Goal: Information Seeking & Learning: Find specific fact

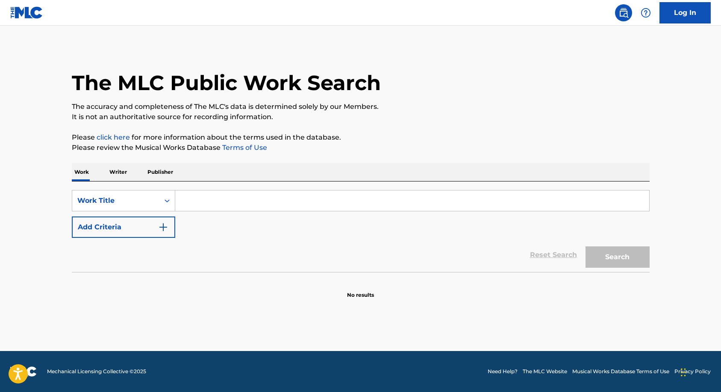
click at [204, 200] on input "Search Form" at bounding box center [412, 201] width 474 height 21
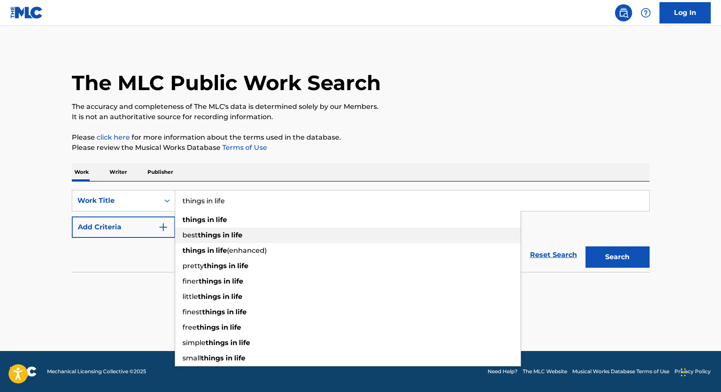
type input "things in life"
click at [521, 235] on div "SearchWithCriteria0e04102b-2381-4a3c-86c1-f81725f9cafa Work Title things in lif…" at bounding box center [361, 214] width 578 height 48
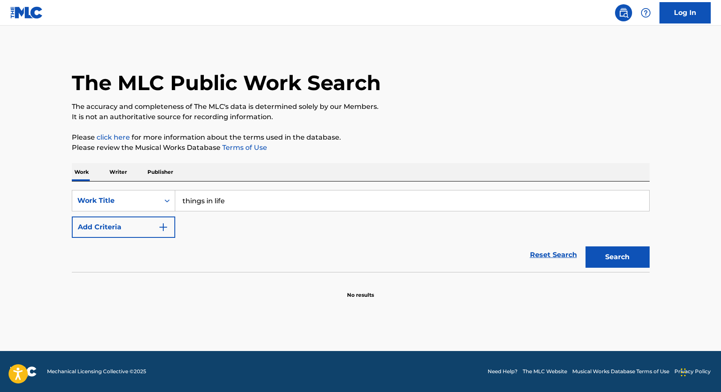
click at [613, 254] on button "Search" at bounding box center [617, 257] width 64 height 21
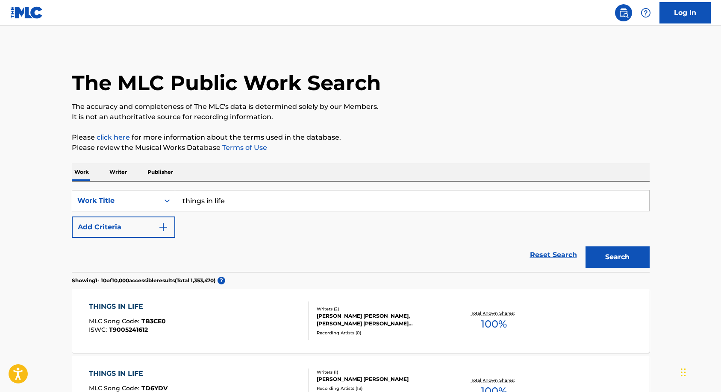
click at [153, 226] on button "Add Criteria" at bounding box center [123, 227] width 103 height 21
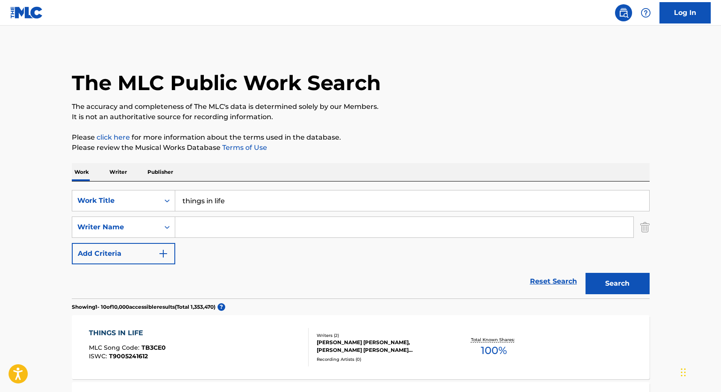
click at [203, 229] on input "Search Form" at bounding box center [404, 227] width 458 height 21
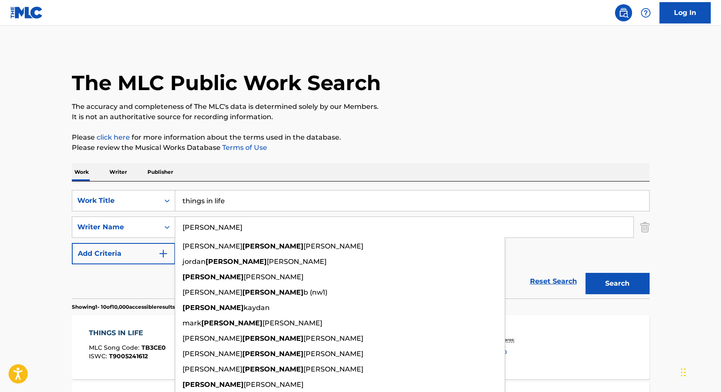
type input "[PERSON_NAME]"
click at [514, 251] on div "SearchWithCriteria0e04102b-2381-4a3c-86c1-f81725f9cafa Work Title things in lif…" at bounding box center [361, 227] width 578 height 74
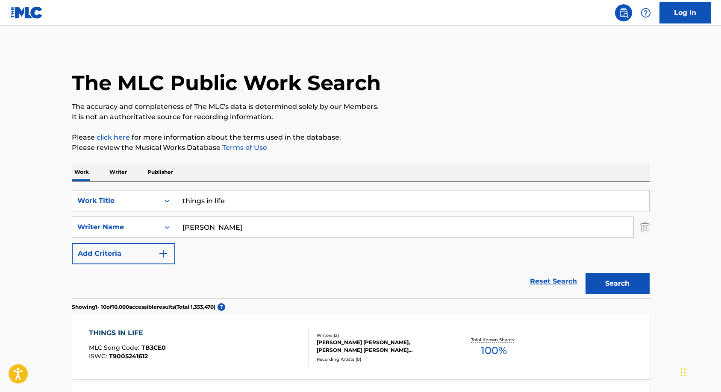
click at [621, 276] on button "Search" at bounding box center [617, 283] width 64 height 21
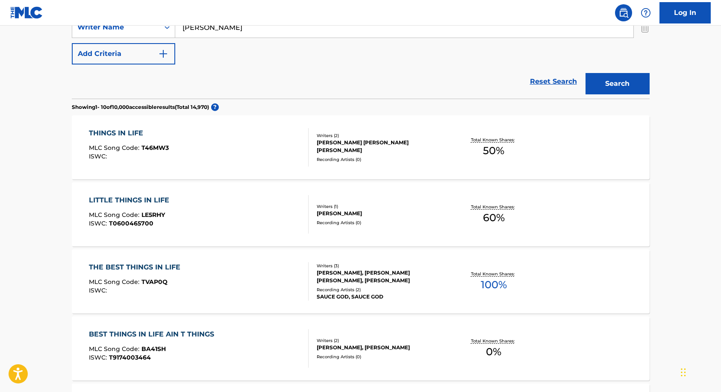
scroll to position [214, 0]
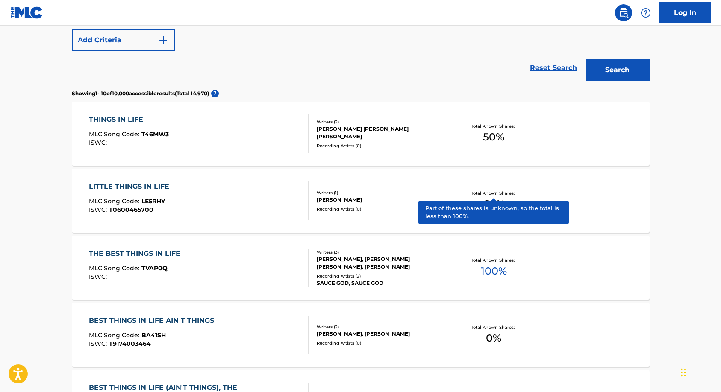
click at [356, 132] on div "[PERSON_NAME] [PERSON_NAME] [PERSON_NAME]" at bounding box center [381, 132] width 129 height 15
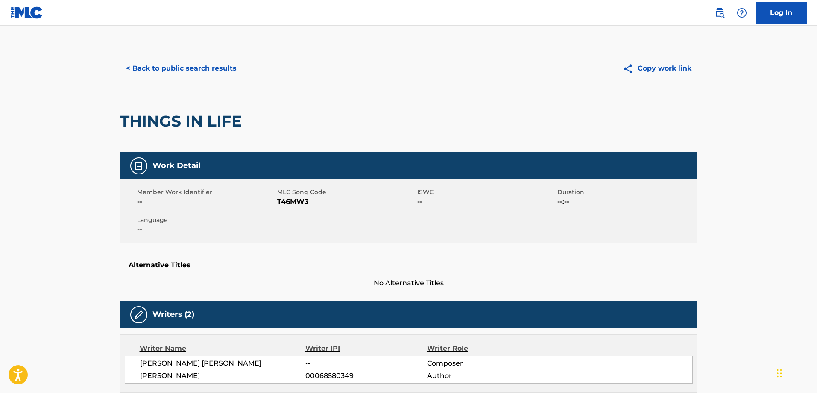
click at [601, 342] on div "Writer Name Writer IPI Writer Role [PERSON_NAME] [PERSON_NAME] -- Composer [PER…" at bounding box center [409, 363] width 578 height 58
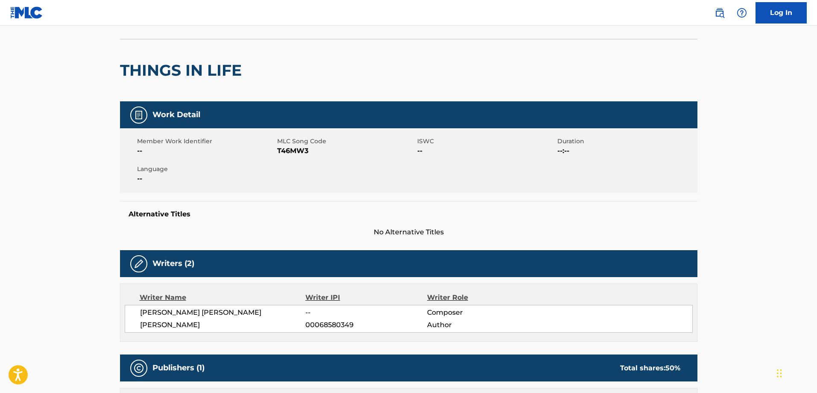
scroll to position [71, 0]
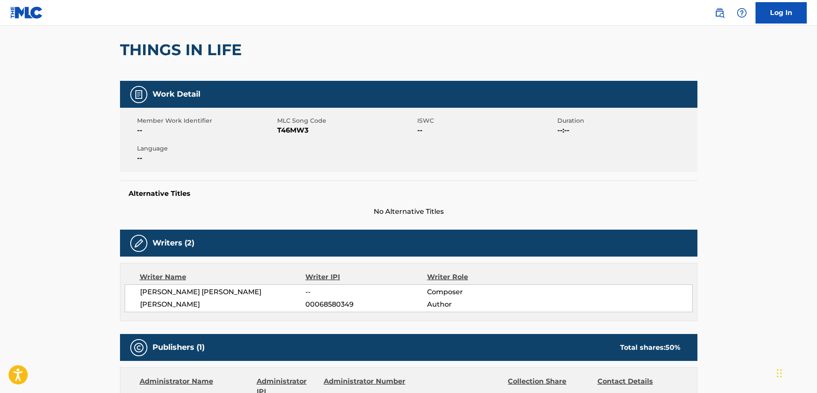
click at [720, 123] on main "< Back to public search results Copy work link THINGS IN LIFE Work Detail Membe…" at bounding box center [408, 261] width 817 height 614
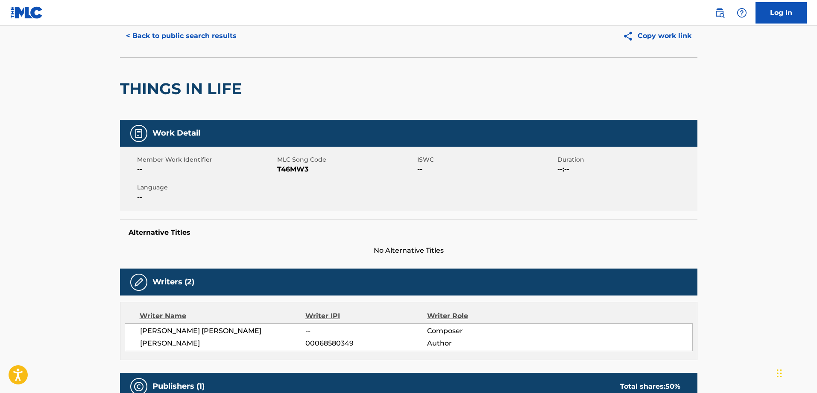
scroll to position [0, 0]
